Goal: Task Accomplishment & Management: Manage account settings

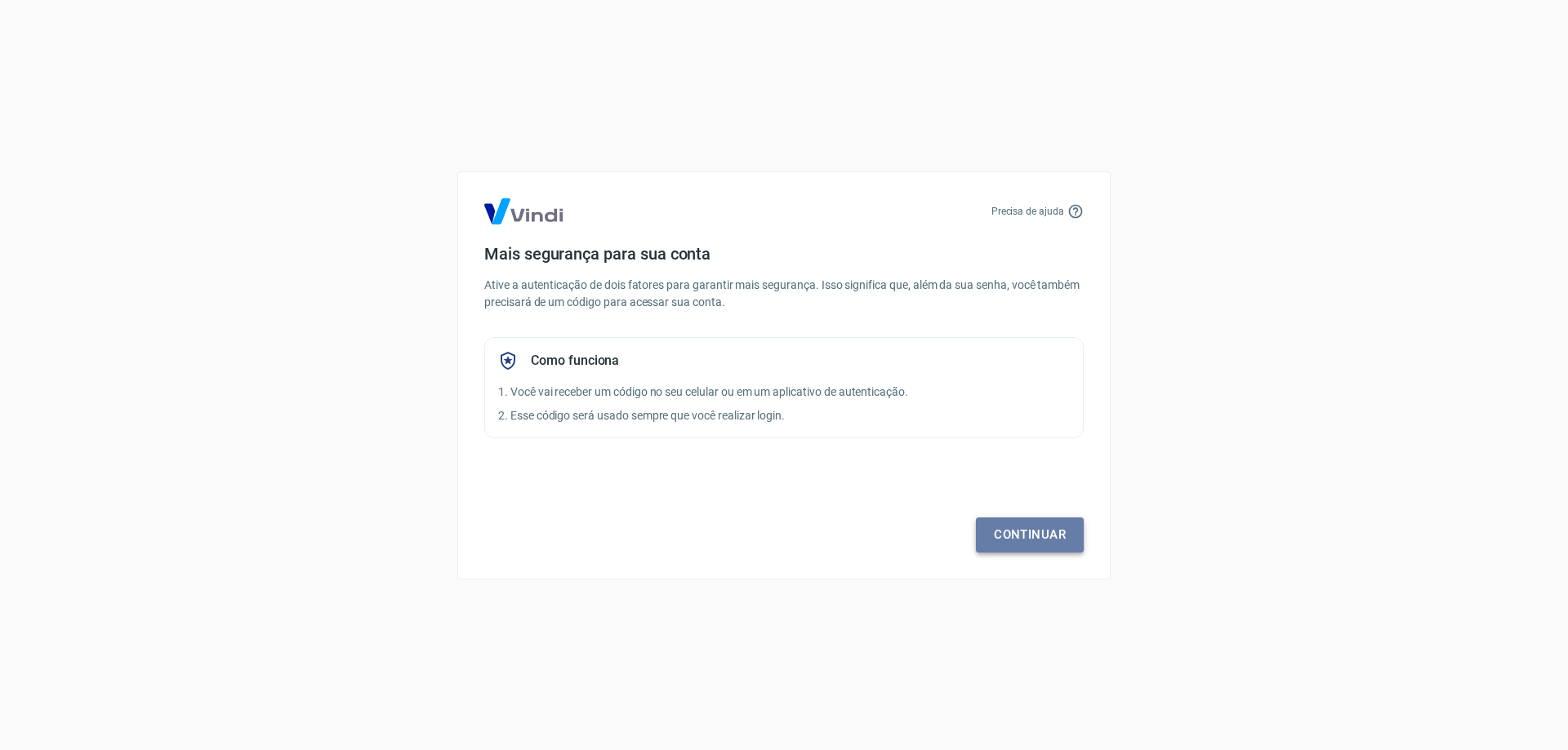
click at [1026, 533] on link "Continuar" at bounding box center [1029, 535] width 108 height 34
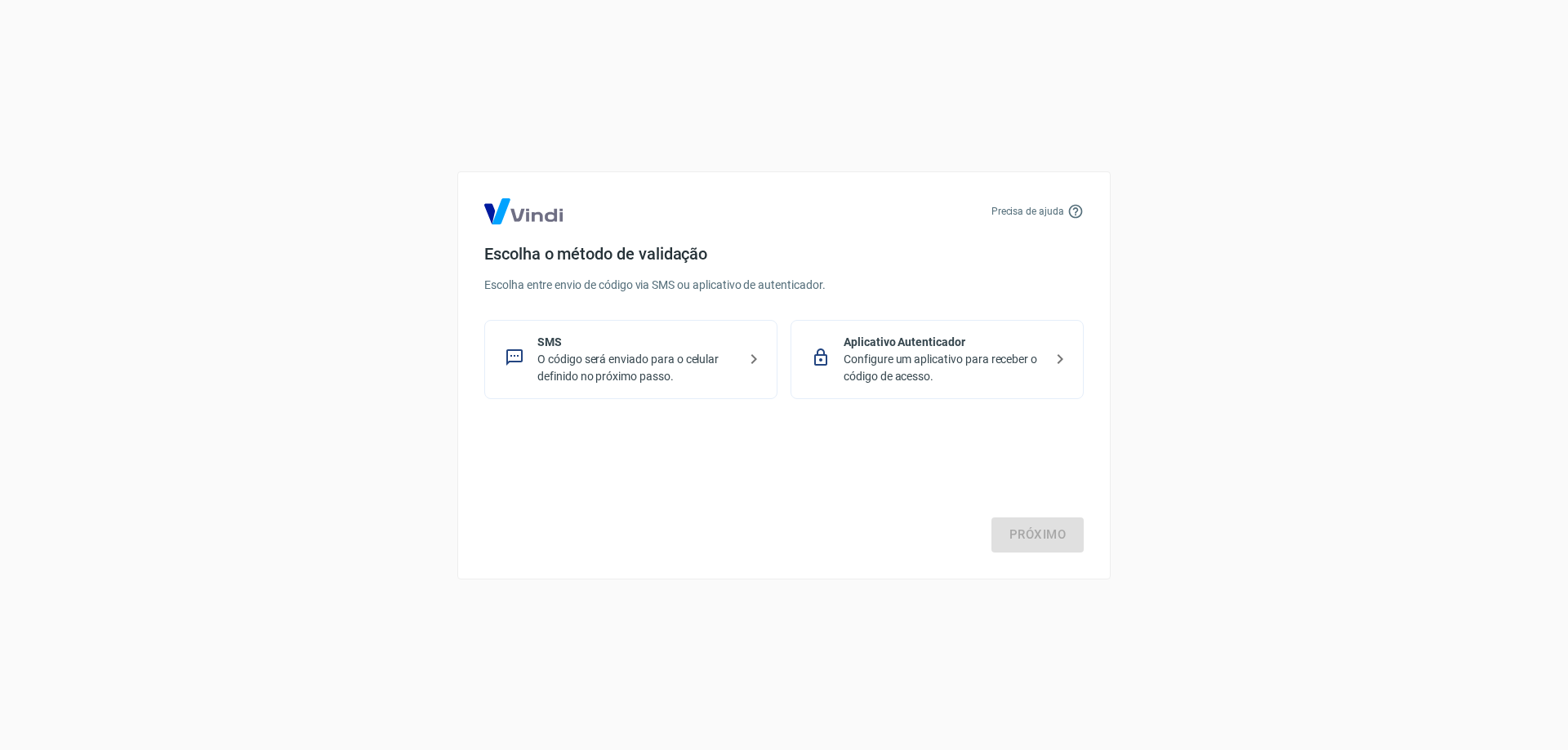
click at [583, 368] on p "O código será enviado para o celular definido no próximo passo." at bounding box center [637, 368] width 200 height 34
click at [1030, 536] on link "Próximo" at bounding box center [1037, 535] width 92 height 34
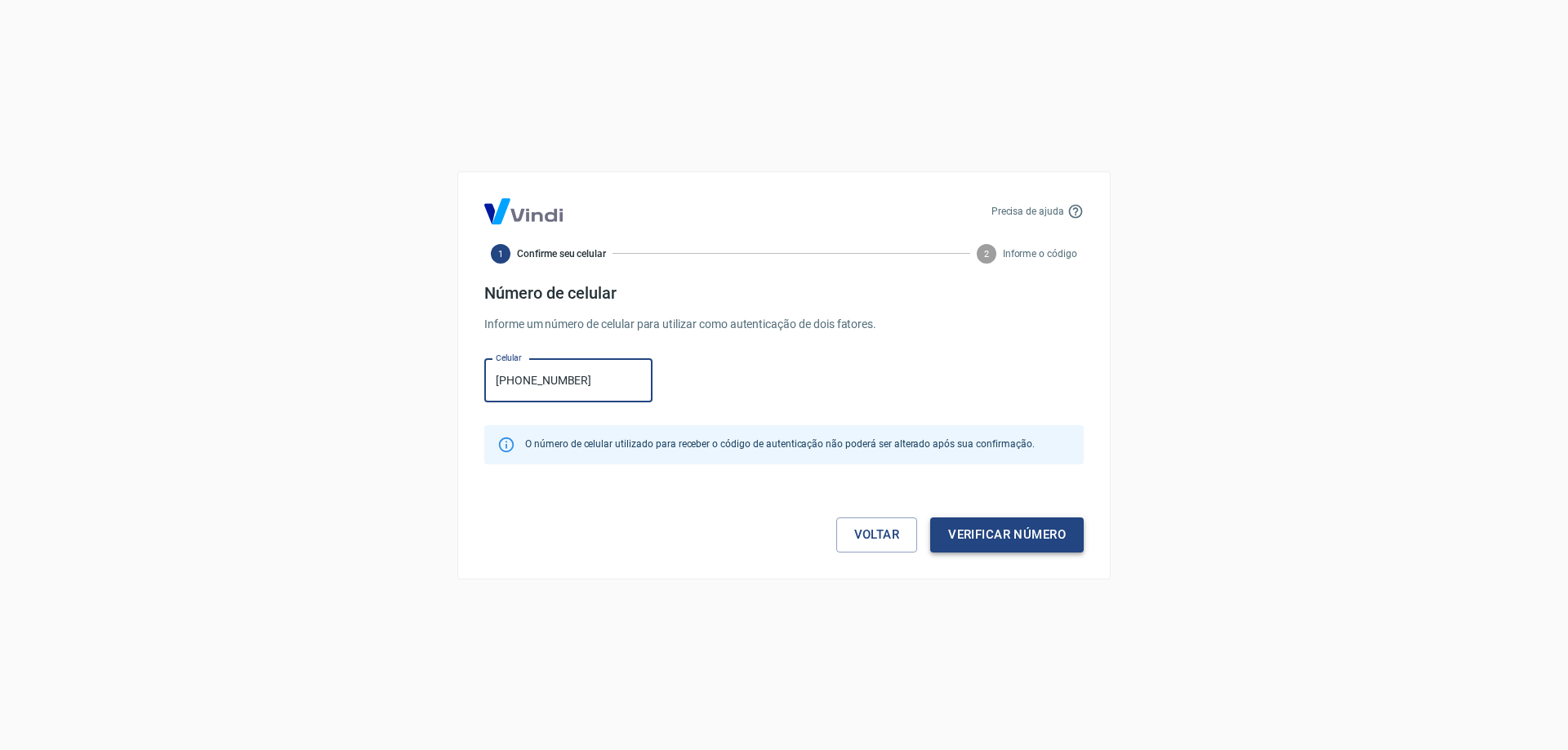
type input "(51) 99612-1017"
click at [1012, 535] on button "Verificar número" at bounding box center [1006, 535] width 153 height 34
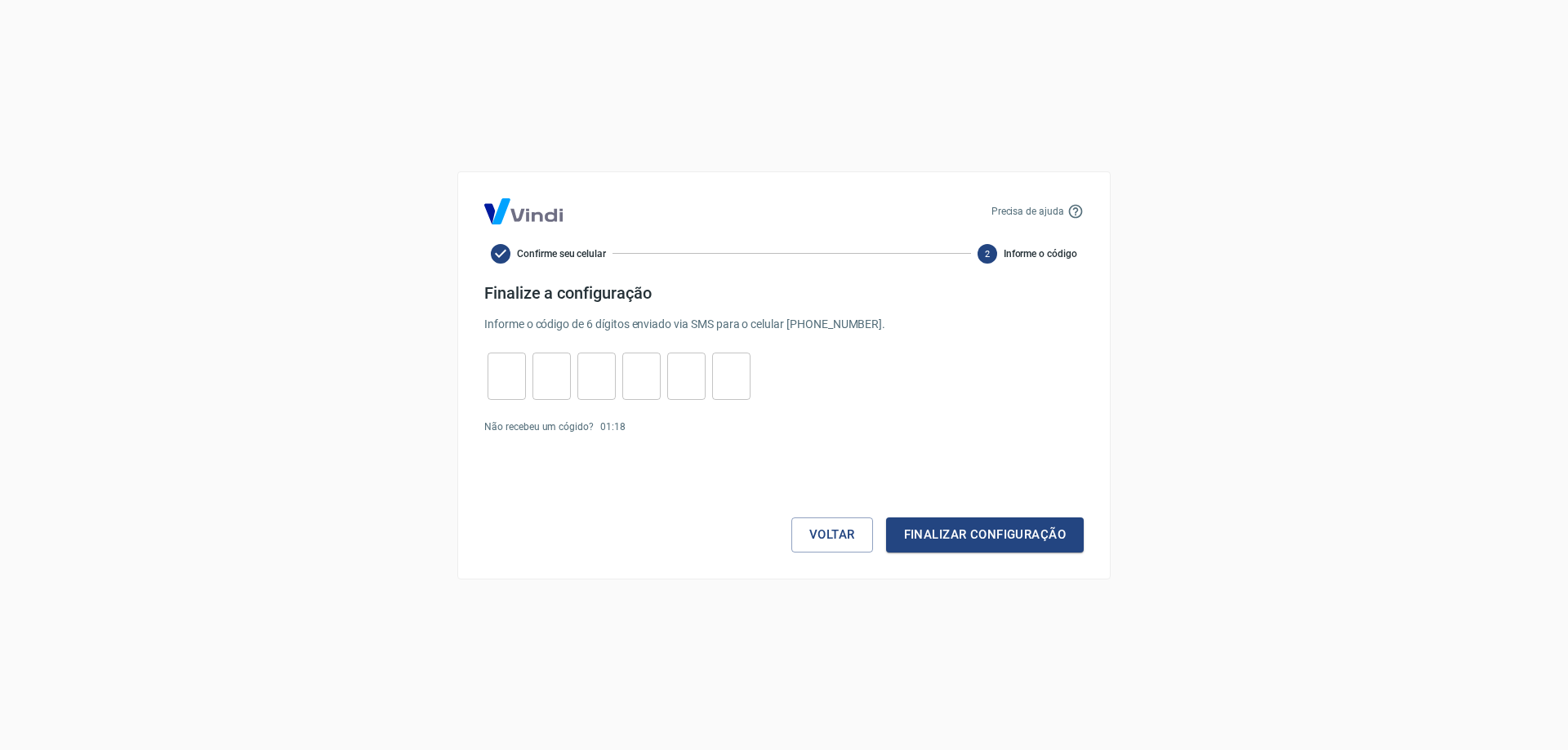
click at [509, 373] on input "tel" at bounding box center [506, 375] width 39 height 35
type input "3"
type input "0"
type input "2"
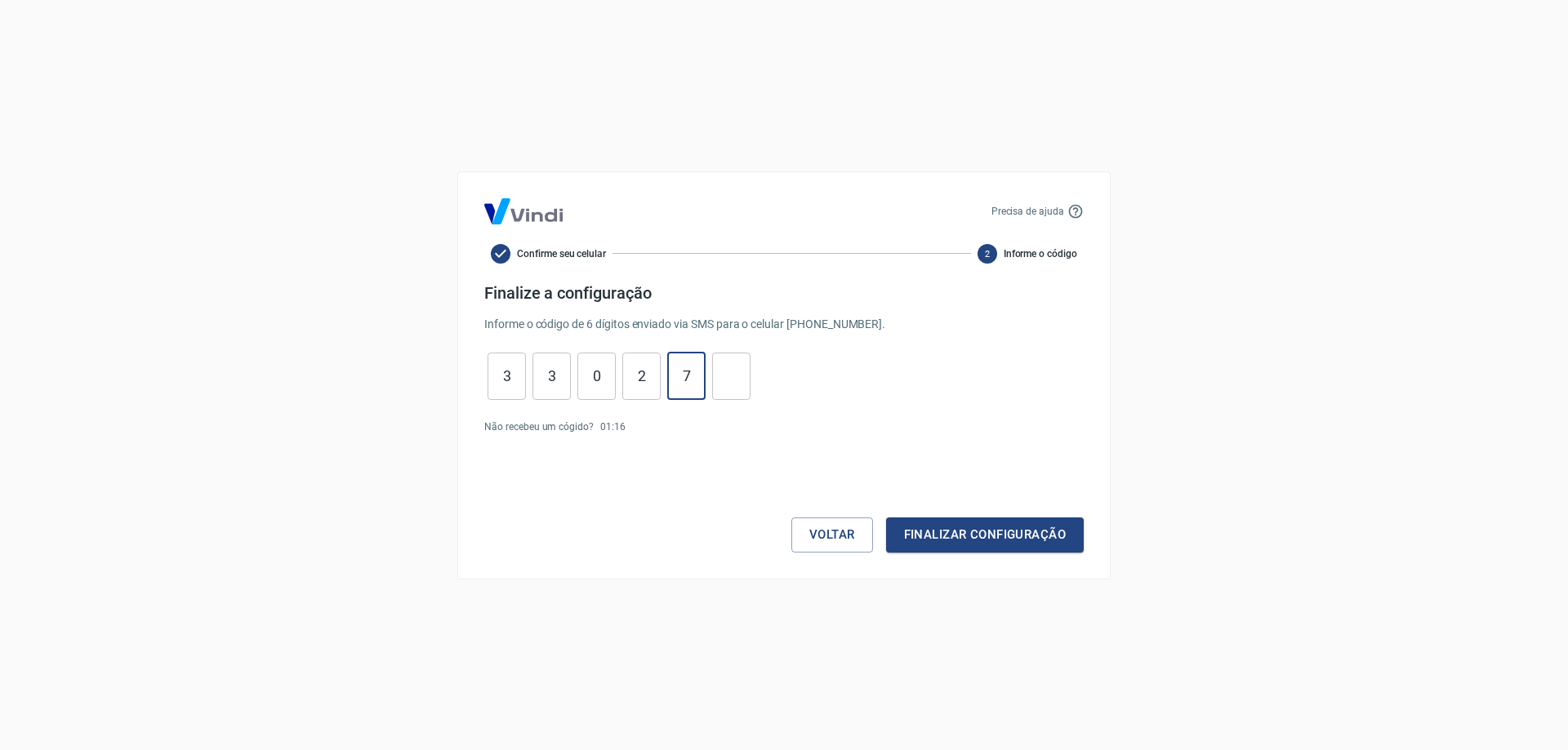
type input "7"
click at [1003, 525] on button "Finalizar configuração" at bounding box center [985, 535] width 197 height 34
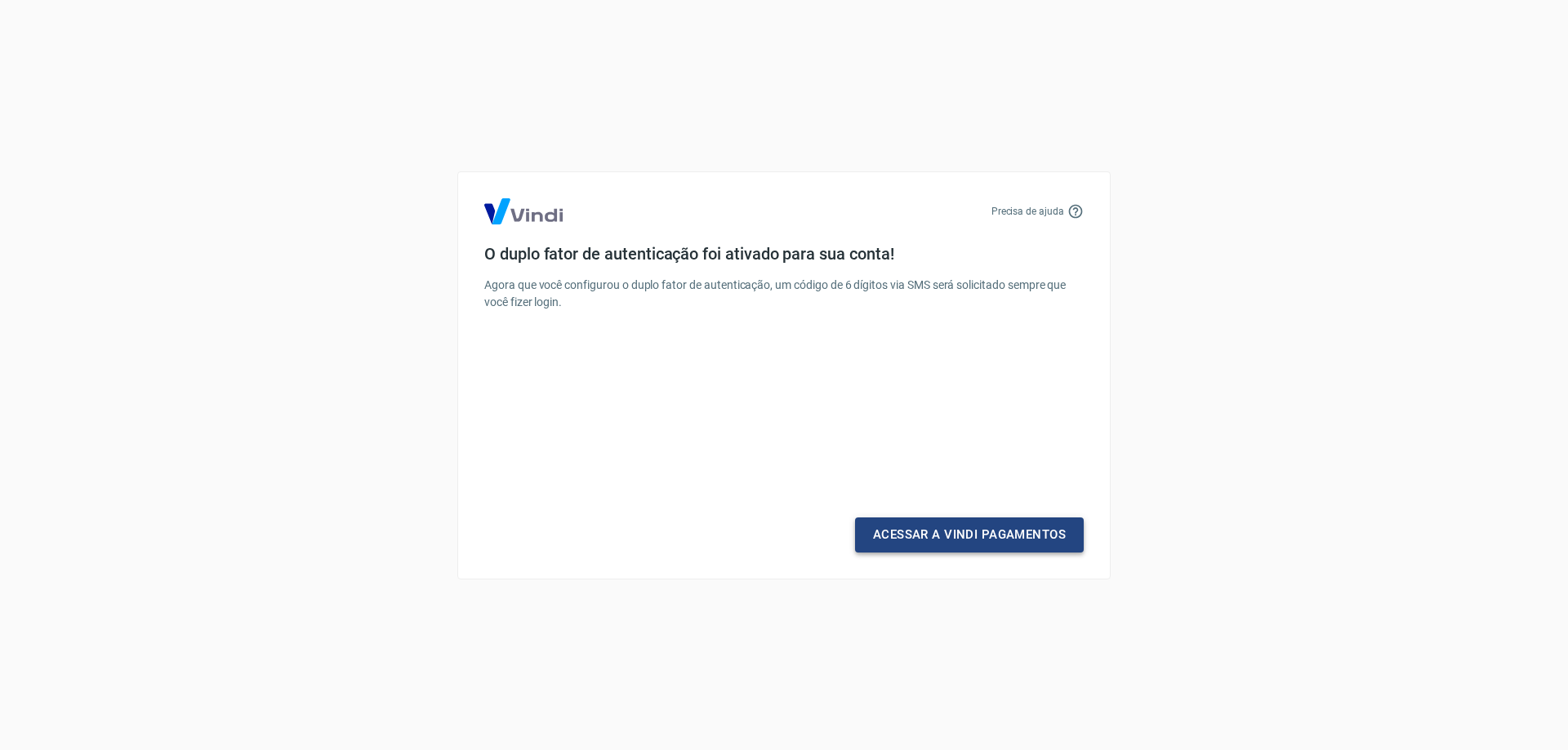
click at [972, 536] on link "Acessar a Vindi Pagamentos" at bounding box center [968, 535] width 229 height 34
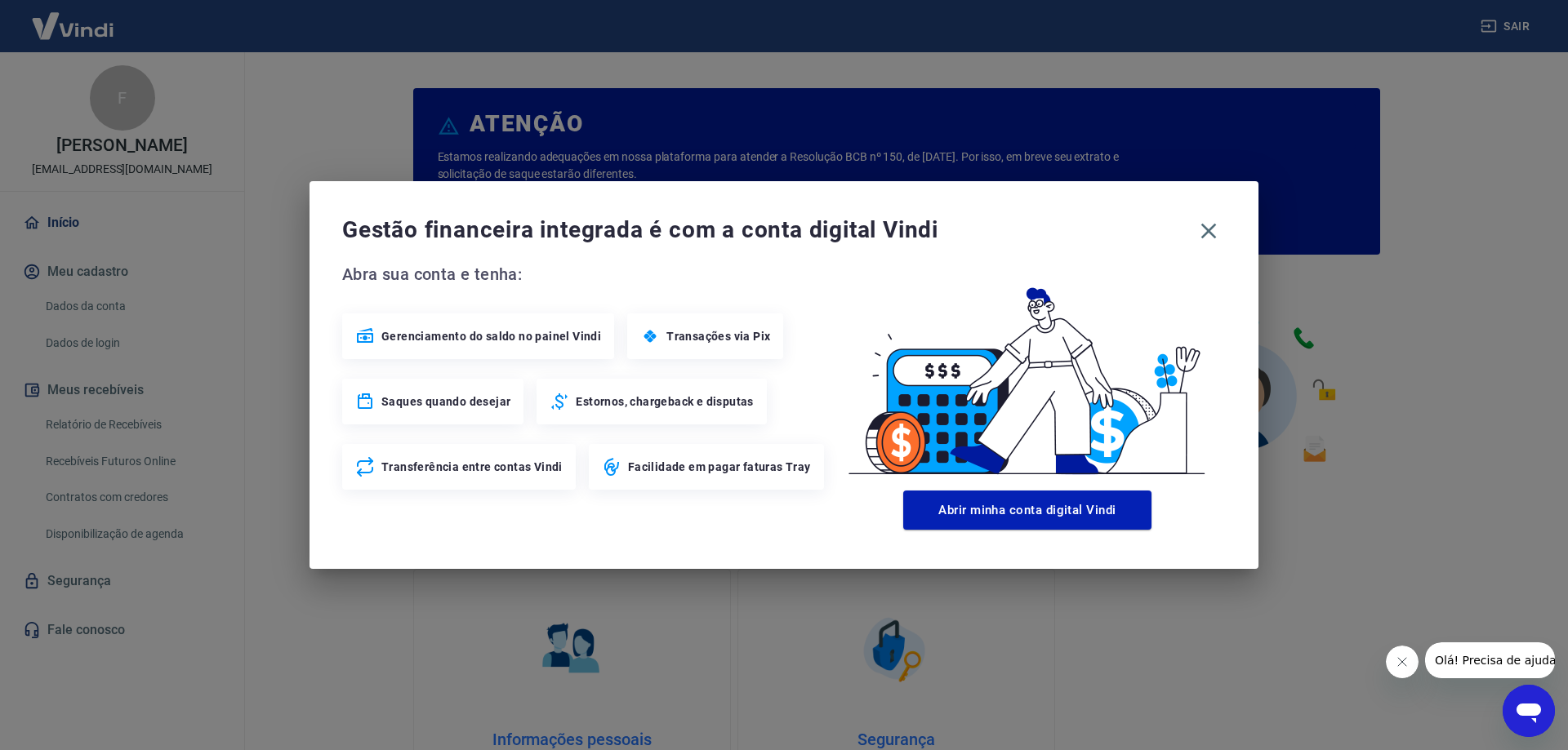
click at [95, 458] on div "Gestão financeira integrada é com a conta digital Vindi Abra sua conta e tenha:…" at bounding box center [784, 375] width 1568 height 750
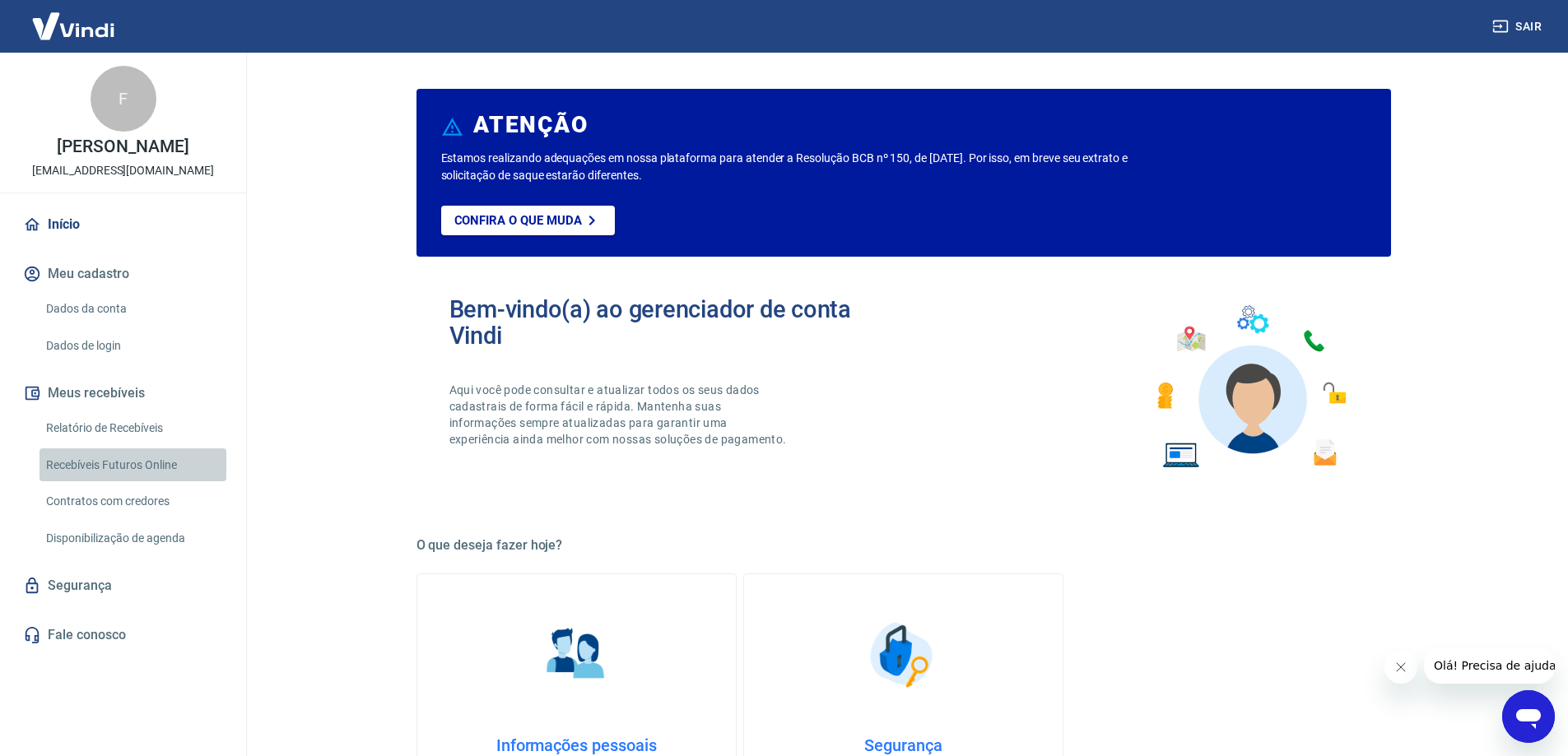
click at [103, 461] on link "Recebíveis Futuros Online" at bounding box center [133, 465] width 187 height 33
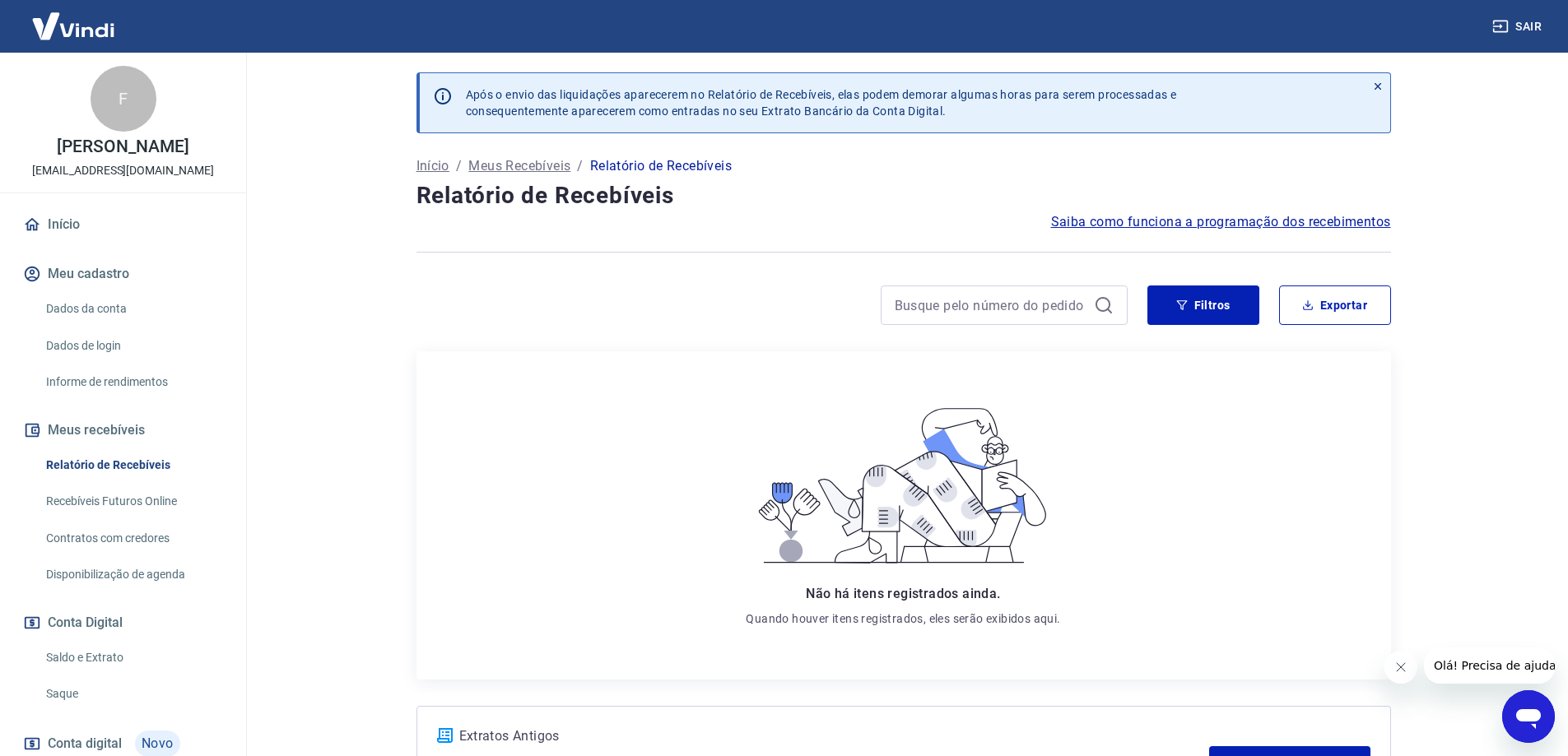
click at [87, 495] on link "Recebíveis Futuros Online" at bounding box center [133, 501] width 187 height 33
